Goal: Transaction & Acquisition: Obtain resource

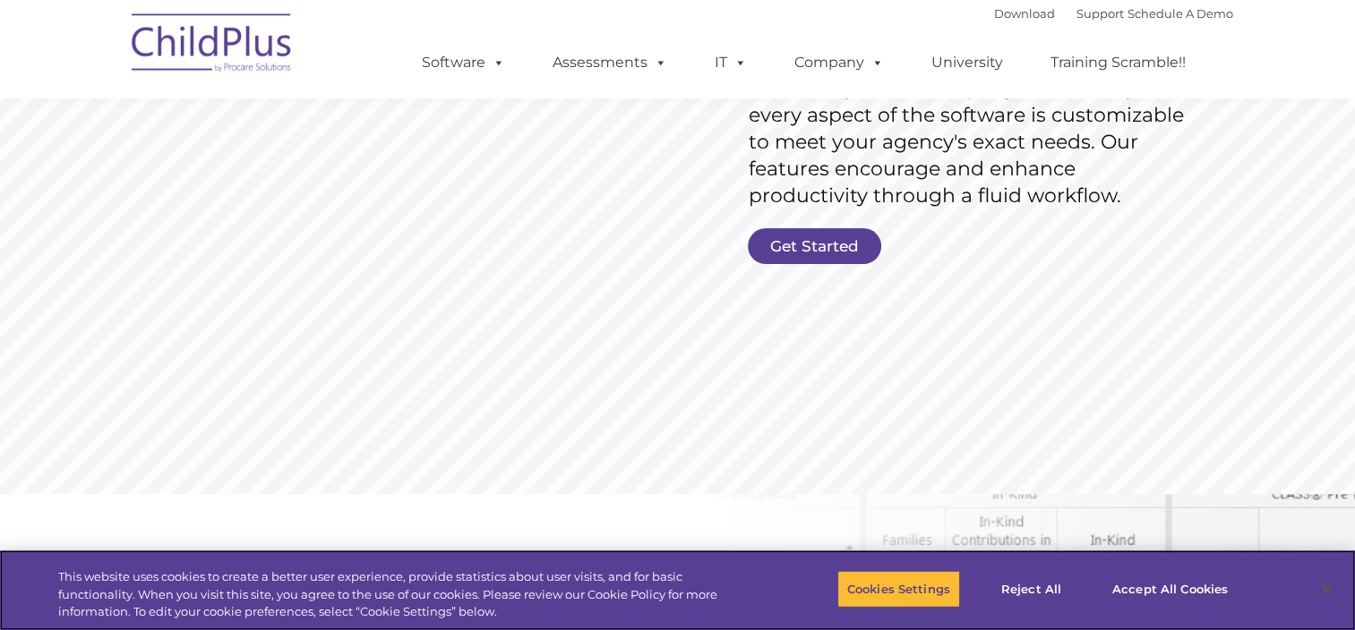
scroll to position [383, 0]
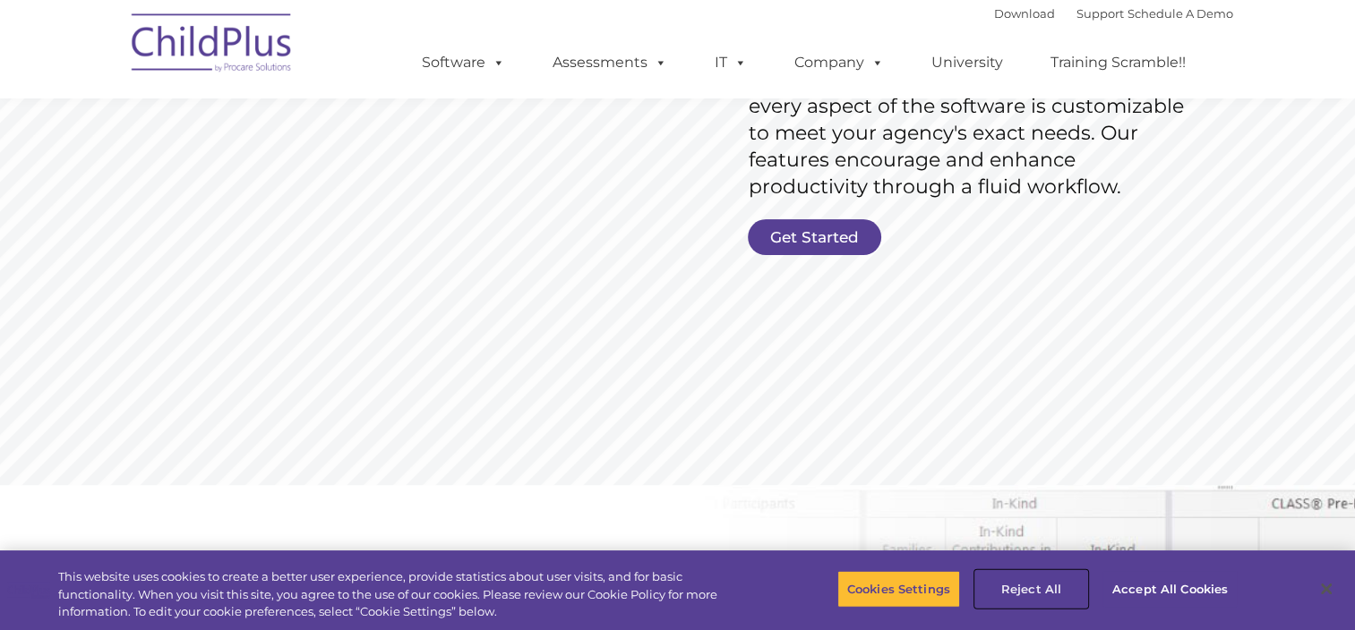
click at [1042, 587] on button "Reject All" at bounding box center [1031, 589] width 112 height 38
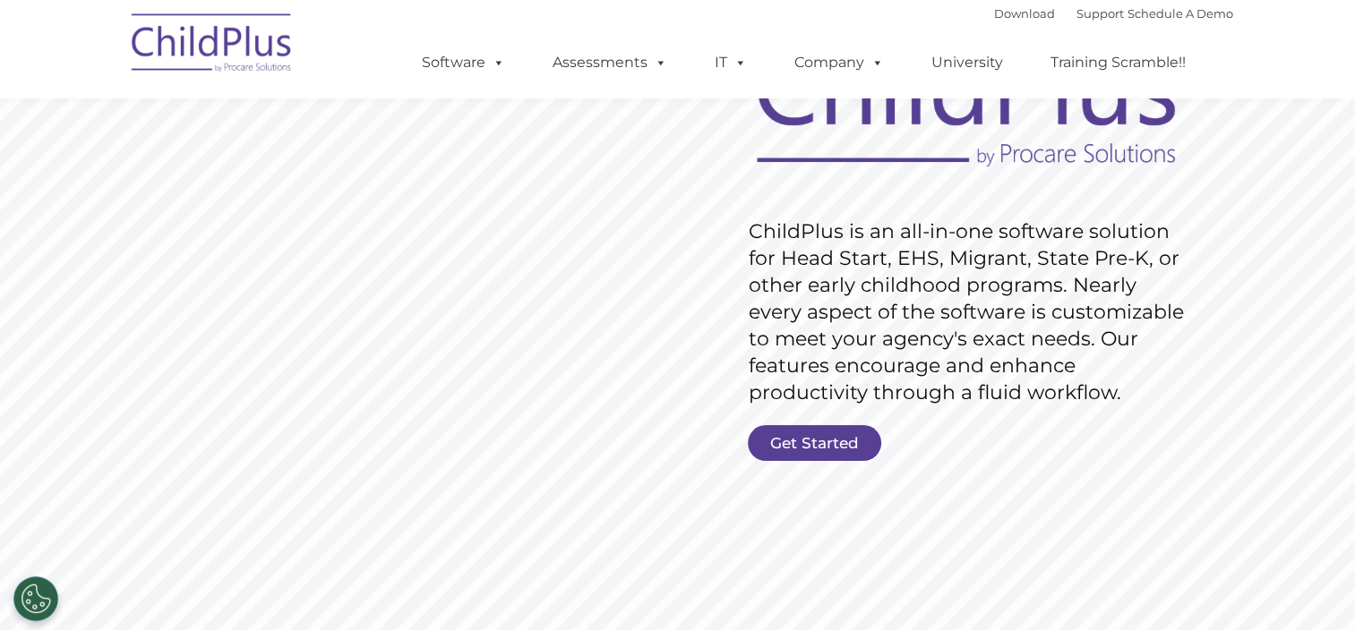
scroll to position [179, 0]
click at [824, 416] on rs-slide "Request Pricing ChildPlus is an all-in-one software solution for Head Start, EH…" at bounding box center [677, 287] width 1355 height 806
click at [824, 441] on link "Get Started" at bounding box center [814, 441] width 133 height 36
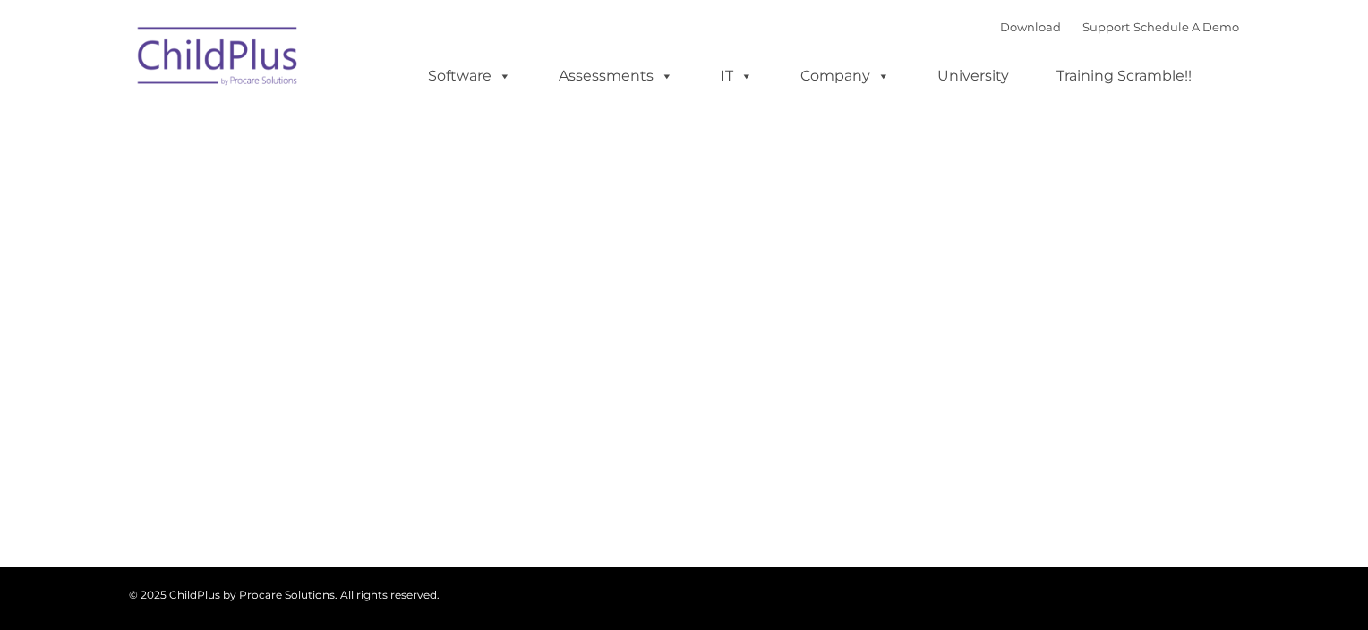
type input ""
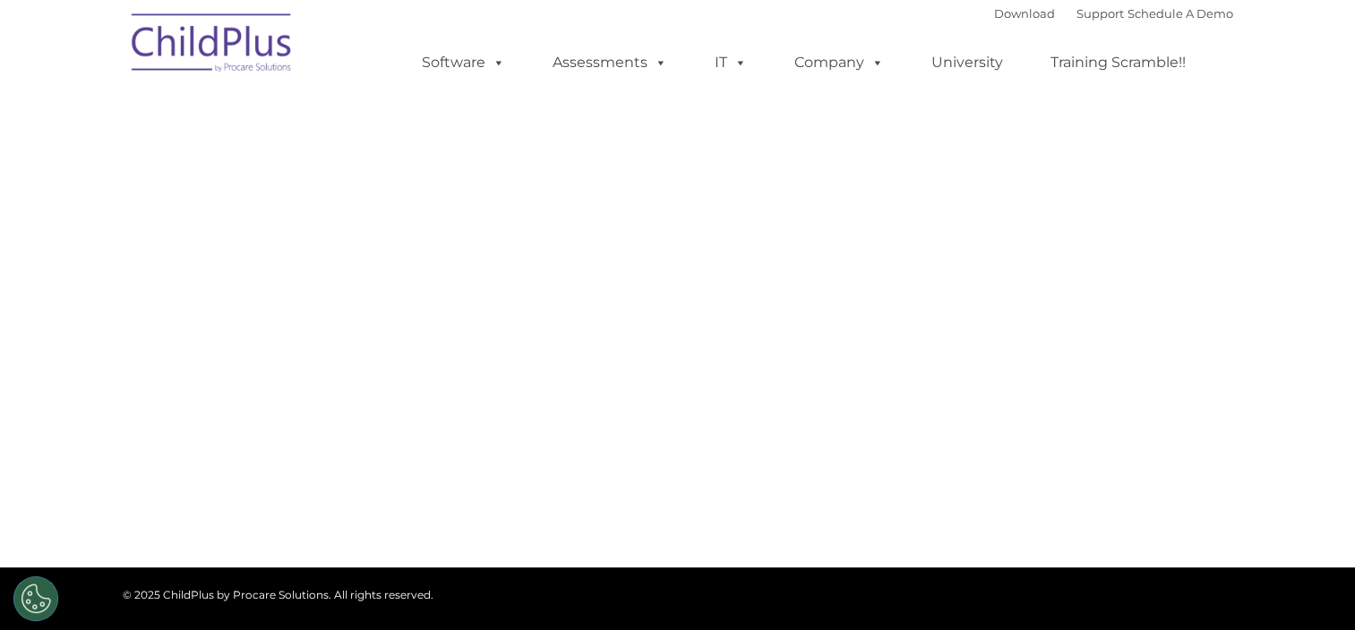
select select "MEDIUM"
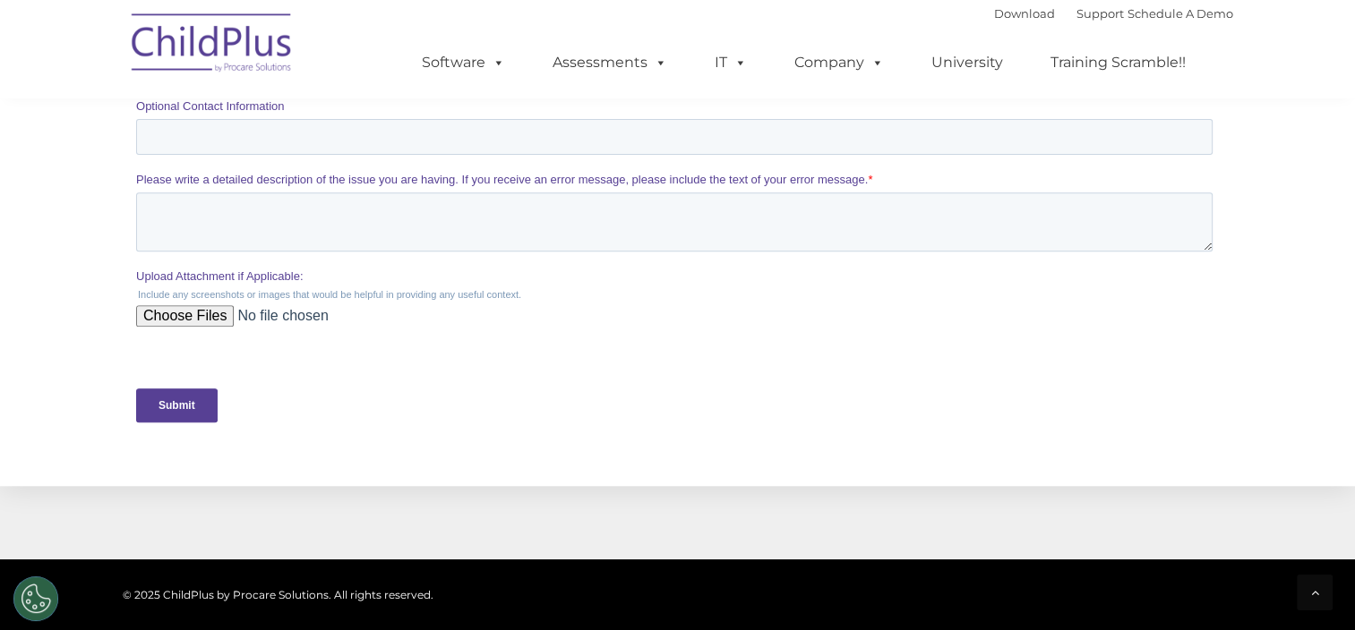
scroll to position [806, 0]
